Goal: Task Accomplishment & Management: Manage account settings

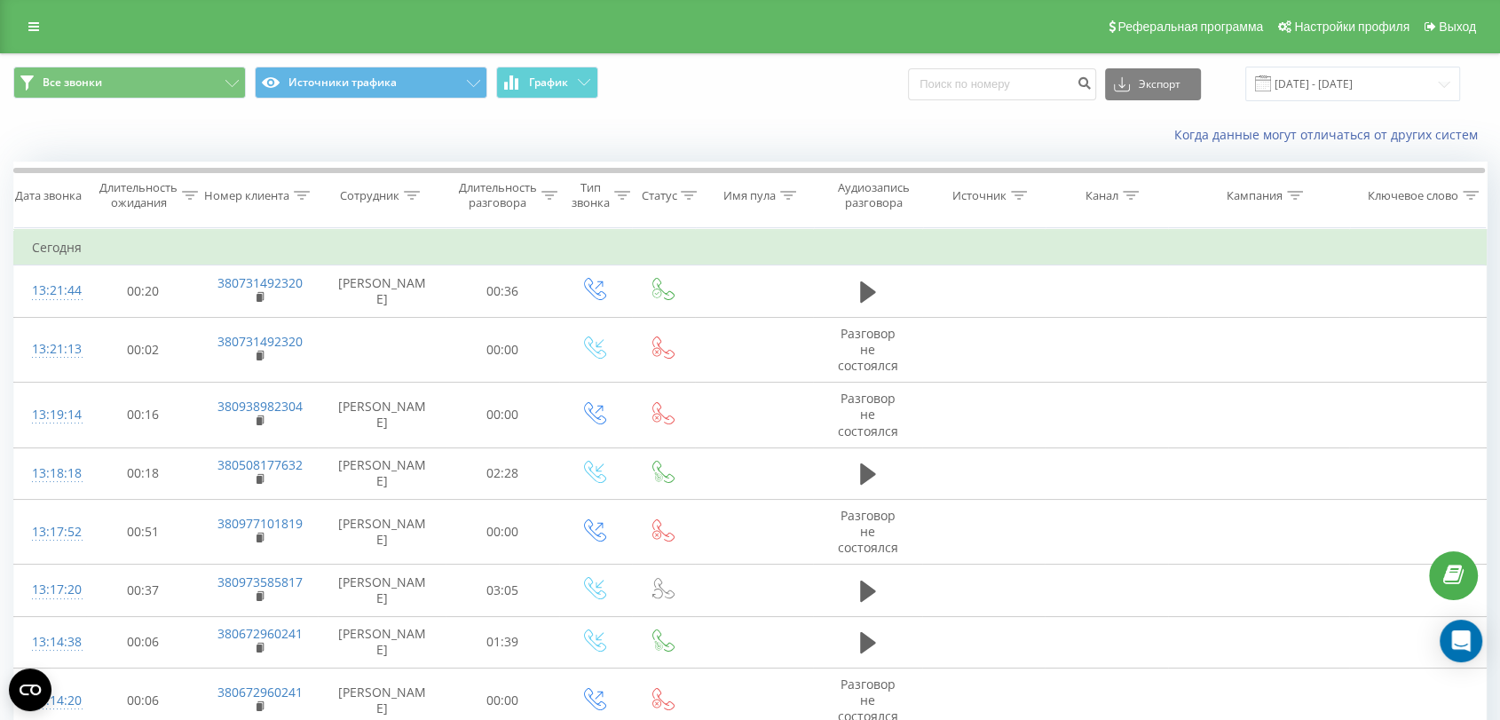
drag, startPoint x: 0, startPoint y: 0, endPoint x: 34, endPoint y: 43, distance: 54.3
click at [34, 43] on div "Реферальная программа Настройки профиля Выход" at bounding box center [750, 26] width 1500 height 53
click at [35, 27] on icon at bounding box center [33, 26] width 11 height 12
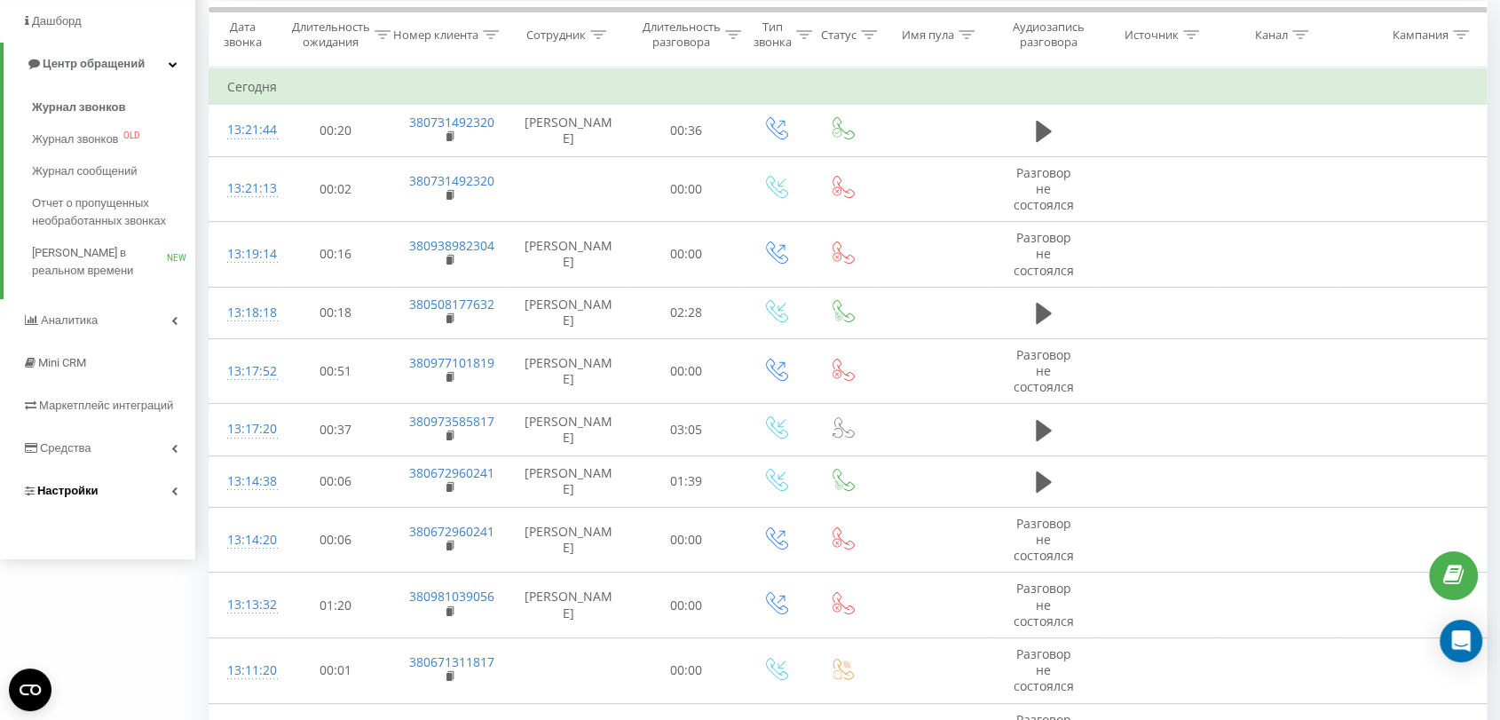
scroll to position [197, 0]
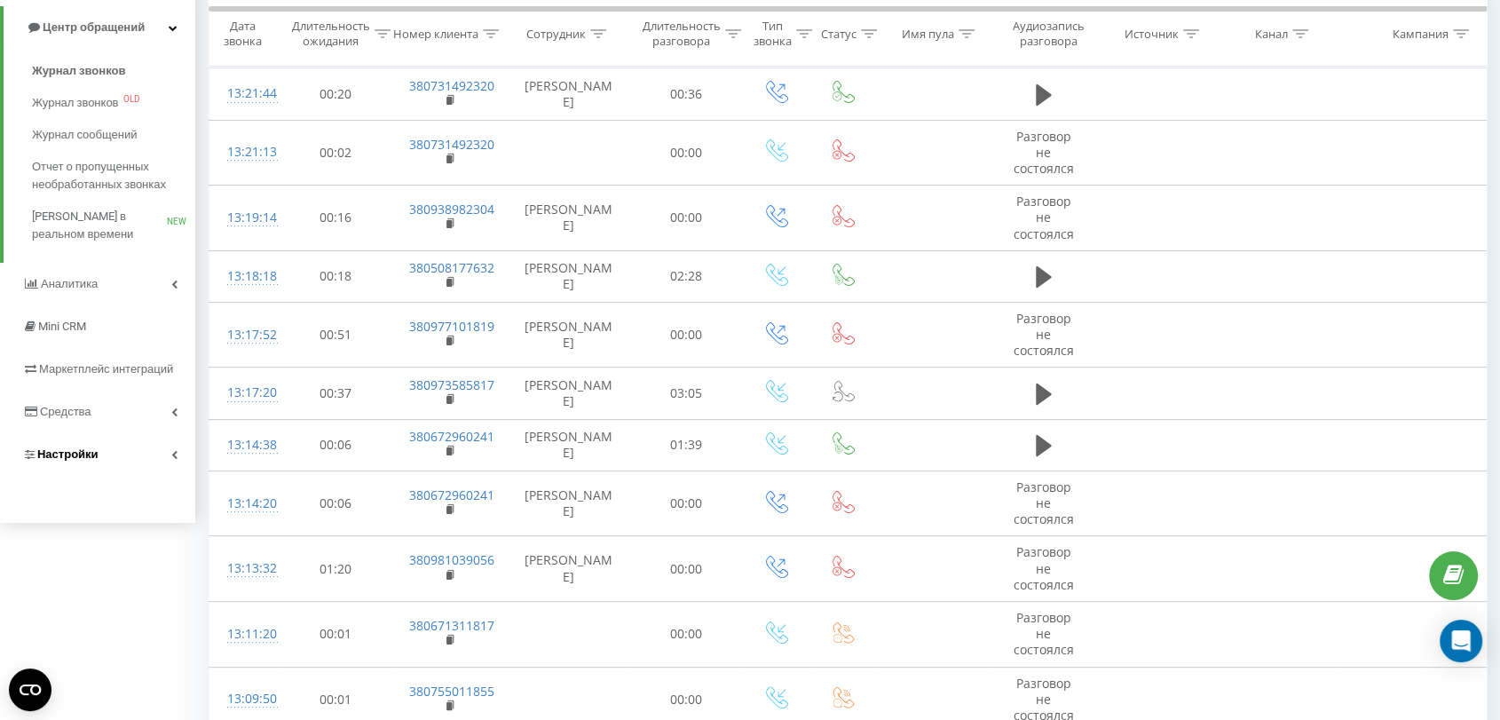
click at [66, 466] on link "Настройки" at bounding box center [97, 454] width 195 height 43
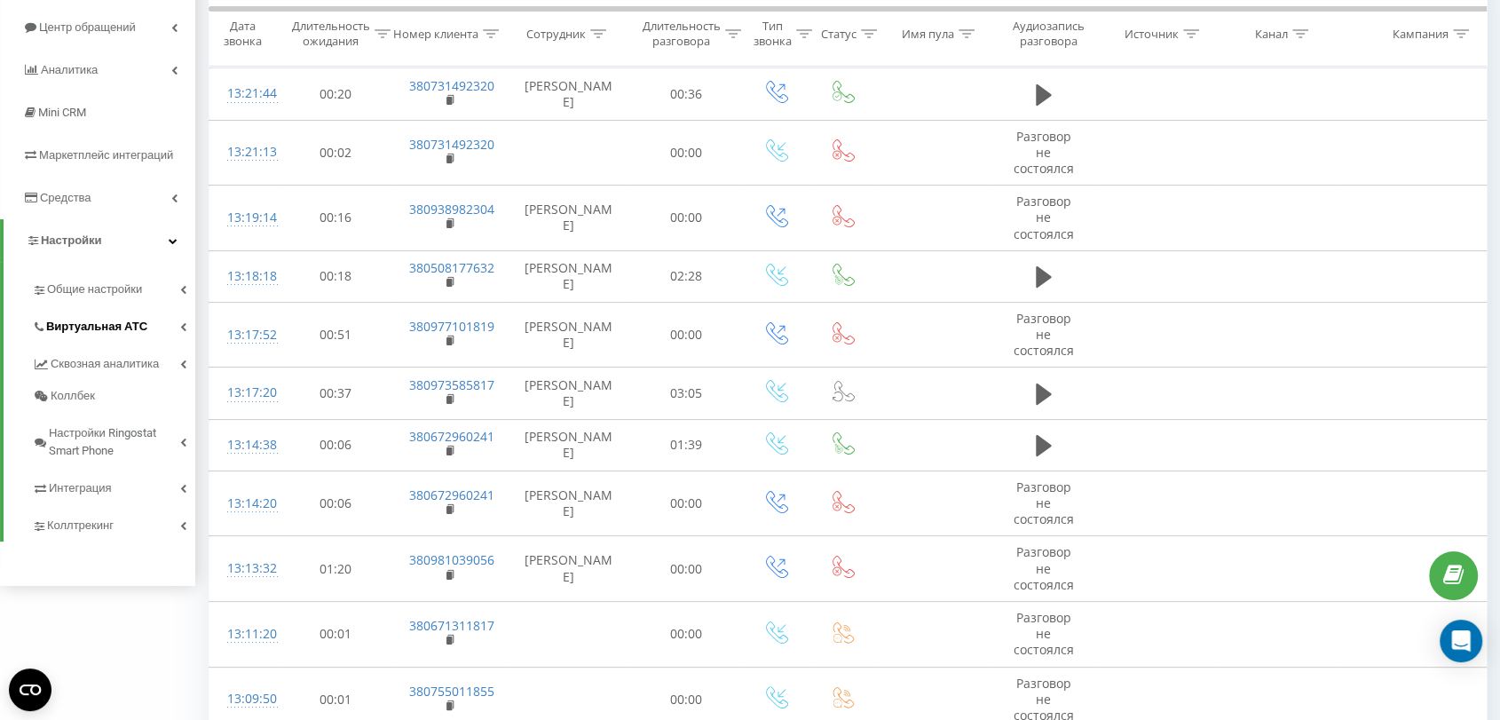
click at [78, 322] on span "Виртуальная АТС" at bounding box center [96, 327] width 101 height 18
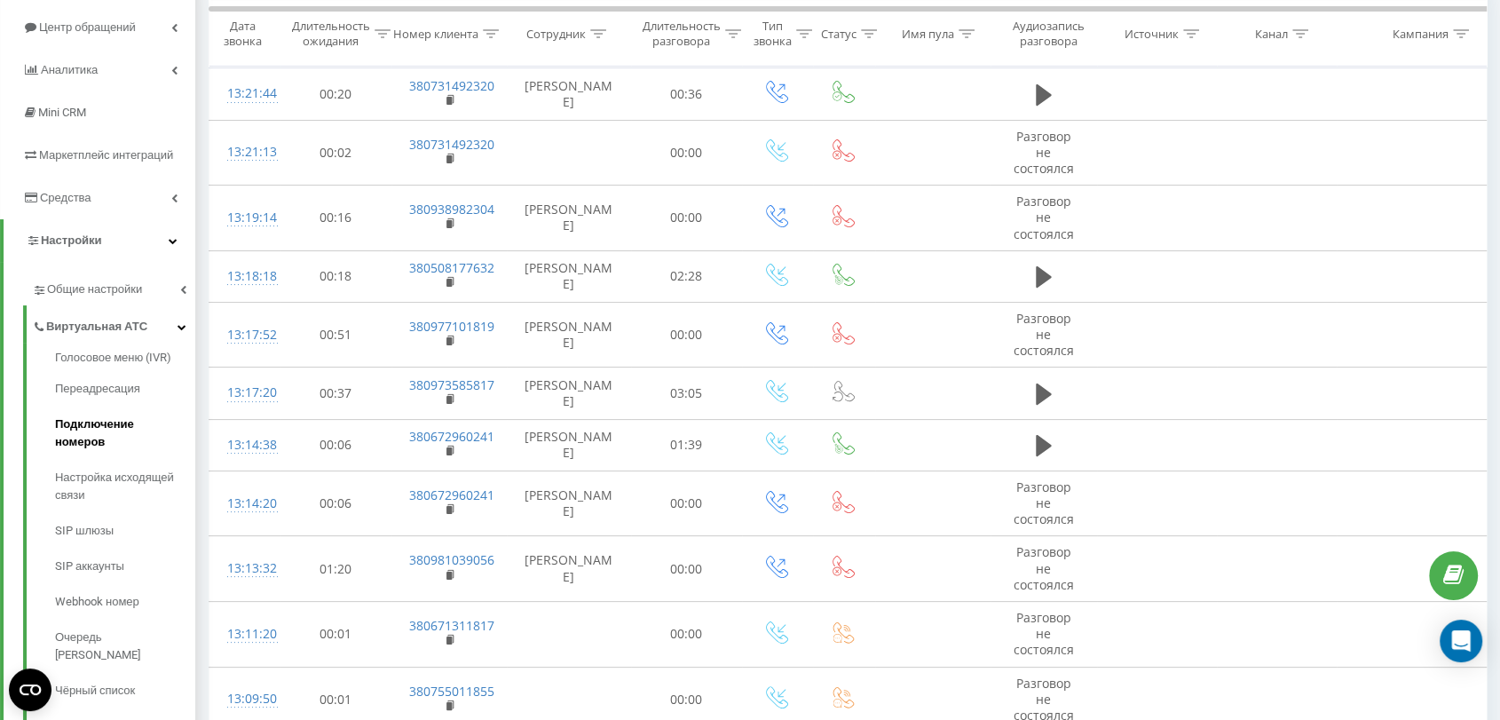
click at [103, 422] on span "Подключение номеров" at bounding box center [120, 432] width 131 height 35
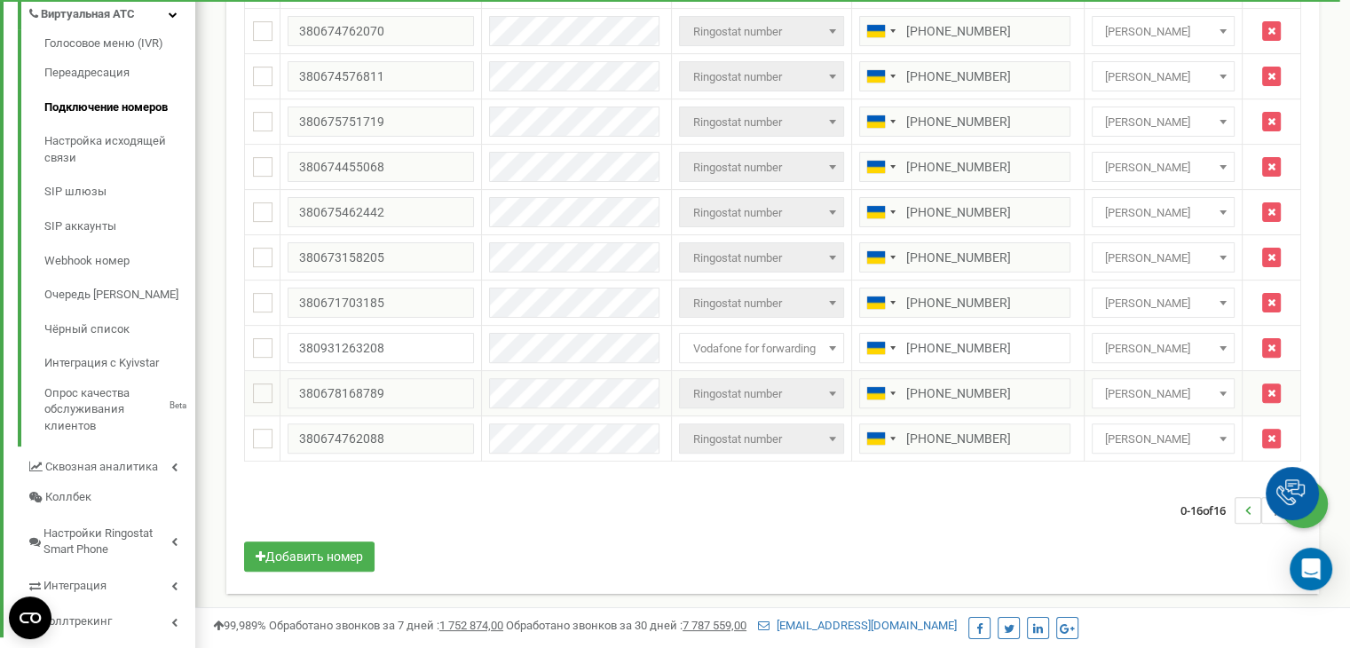
click at [1151, 386] on span "[PERSON_NAME]" at bounding box center [1163, 394] width 131 height 25
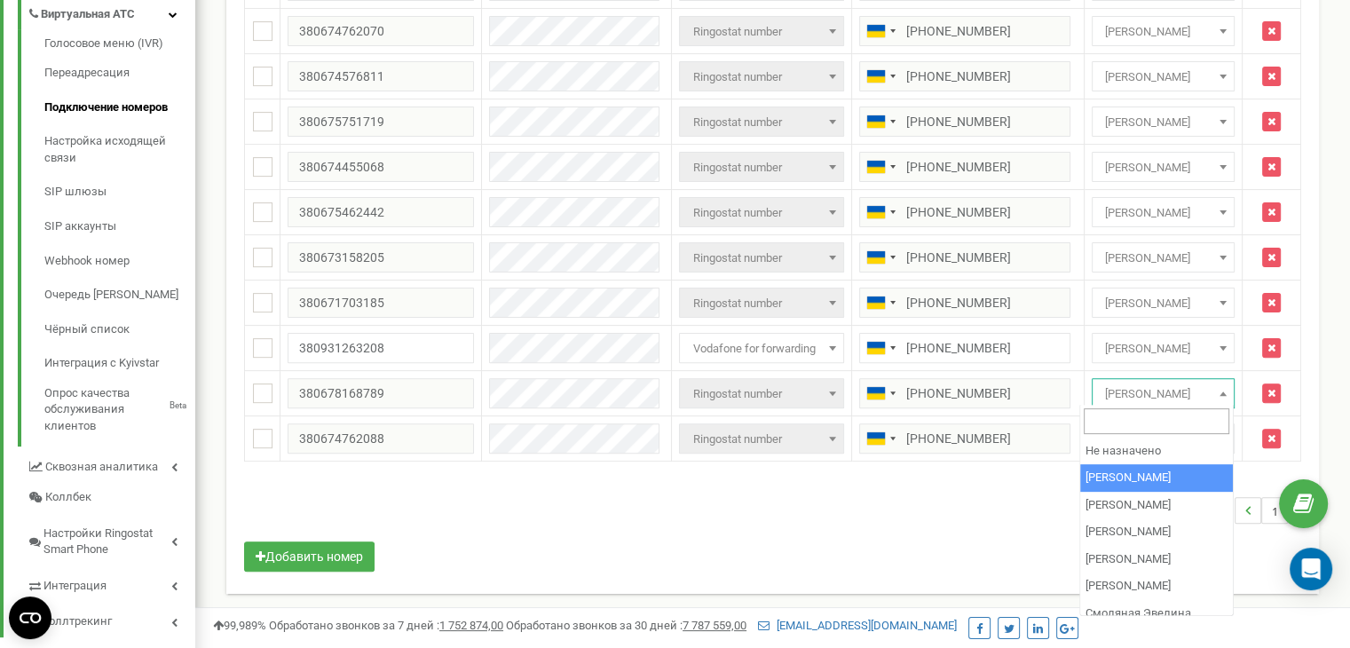
select select "69586"
